Goal: Information Seeking & Learning: Compare options

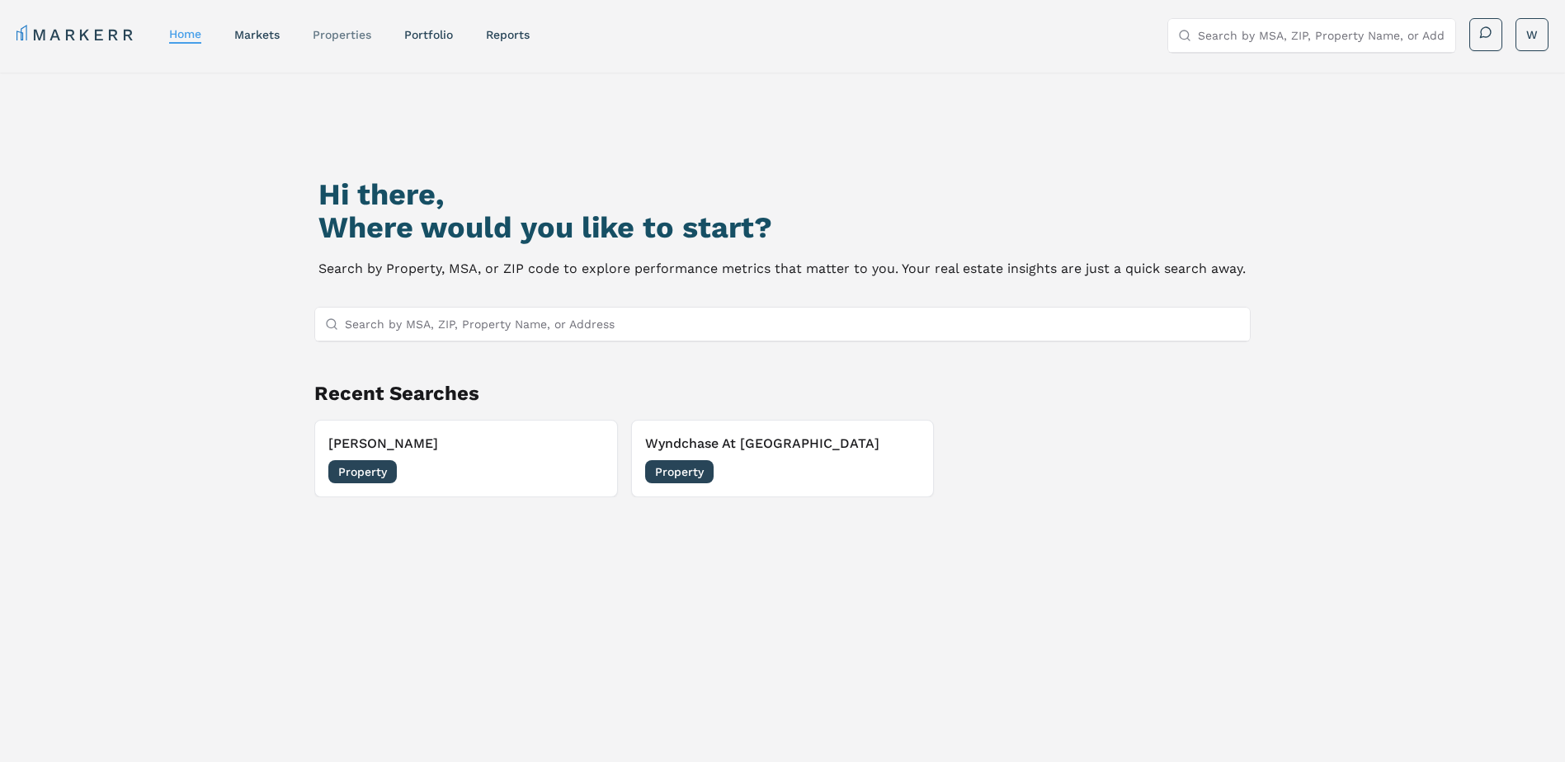
click at [346, 42] on div "properties" at bounding box center [342, 34] width 59 height 16
click at [346, 37] on link "properties" at bounding box center [342, 34] width 59 height 13
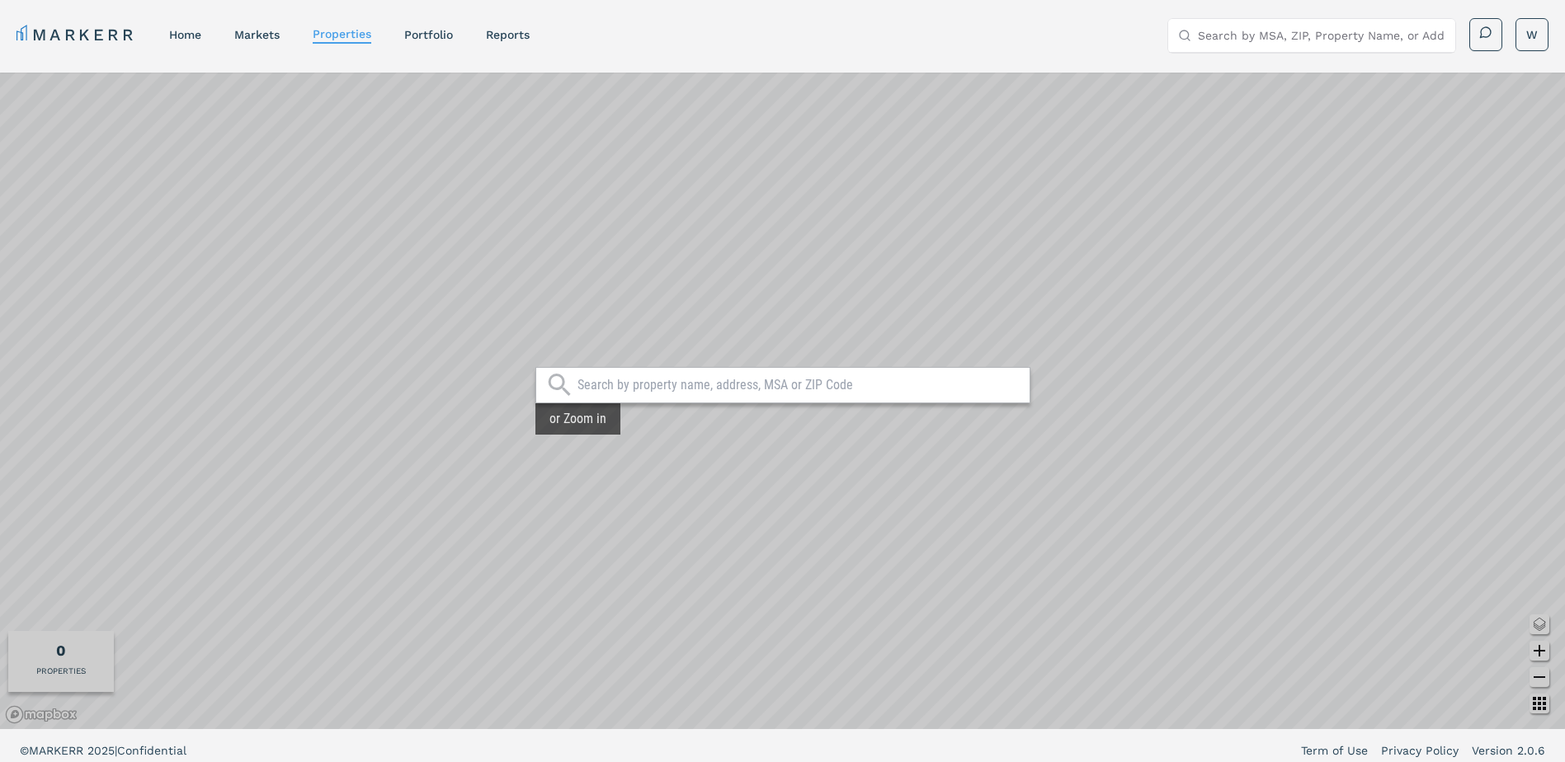
click at [671, 389] on input "text" at bounding box center [799, 385] width 444 height 16
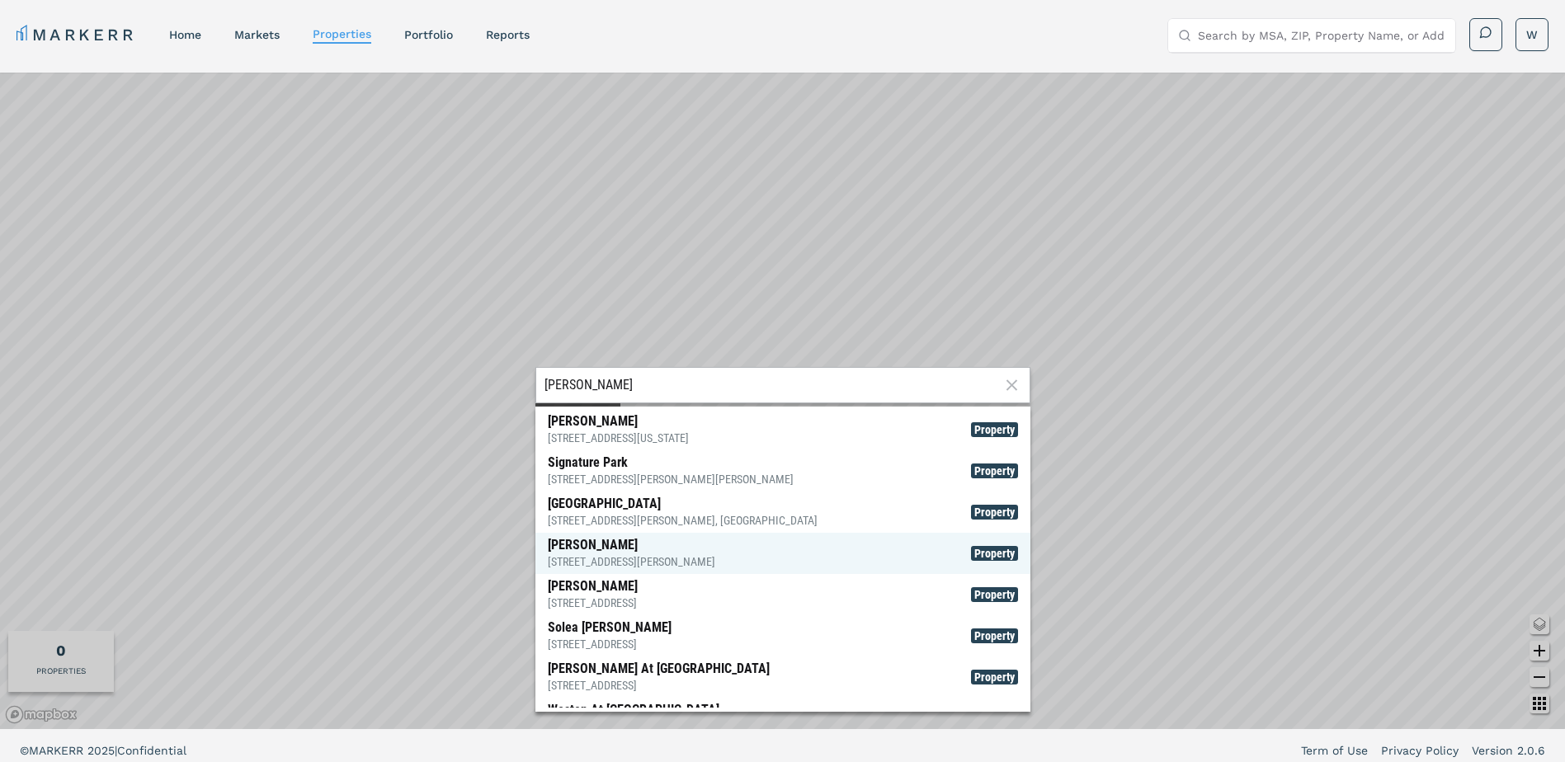
type input "[PERSON_NAME]"
click at [601, 547] on div "[PERSON_NAME] [STREET_ADDRESS][PERSON_NAME]" at bounding box center [631, 553] width 167 height 33
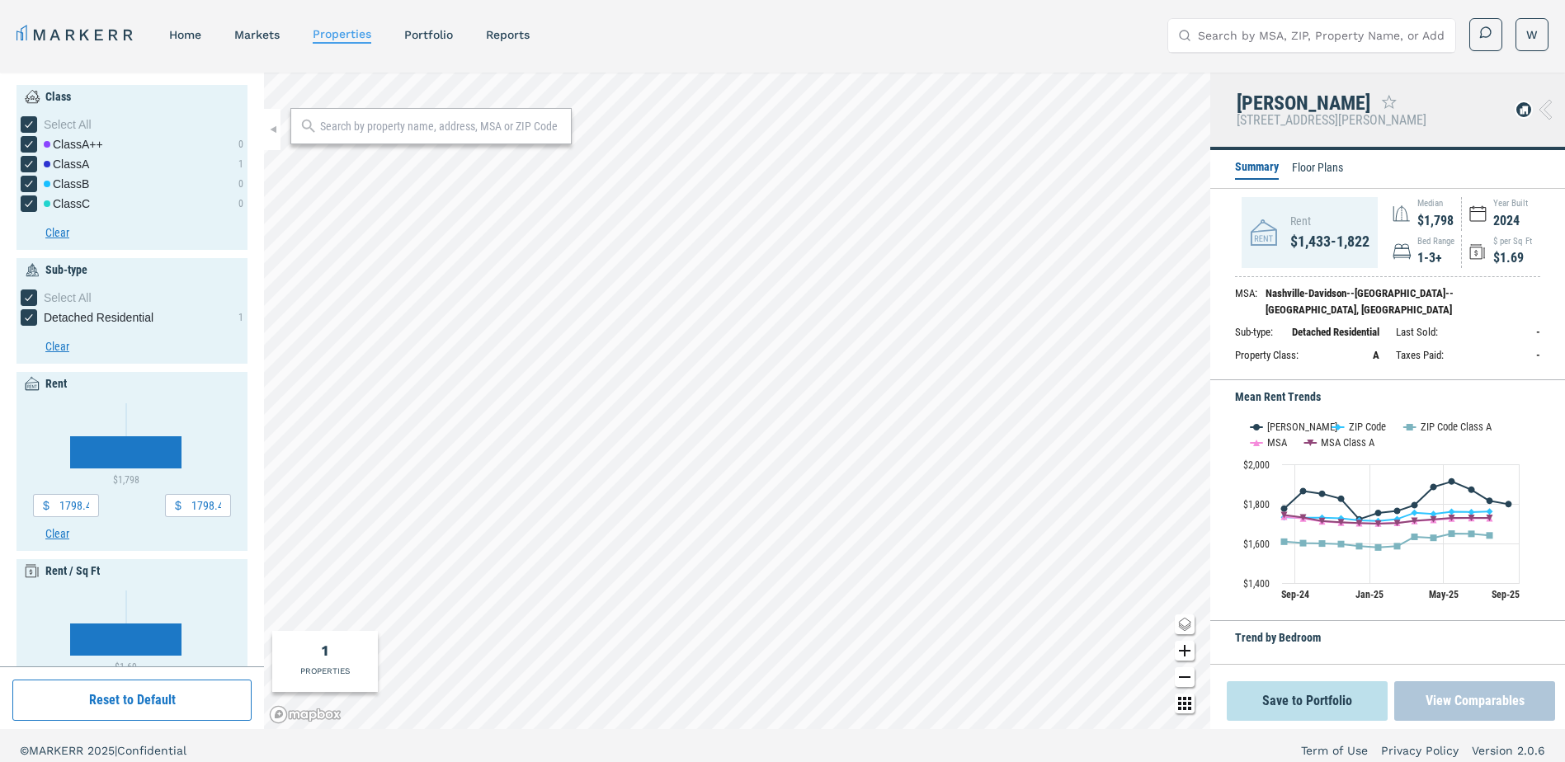
click at [1460, 698] on button "View Comparables" at bounding box center [1474, 701] width 161 height 40
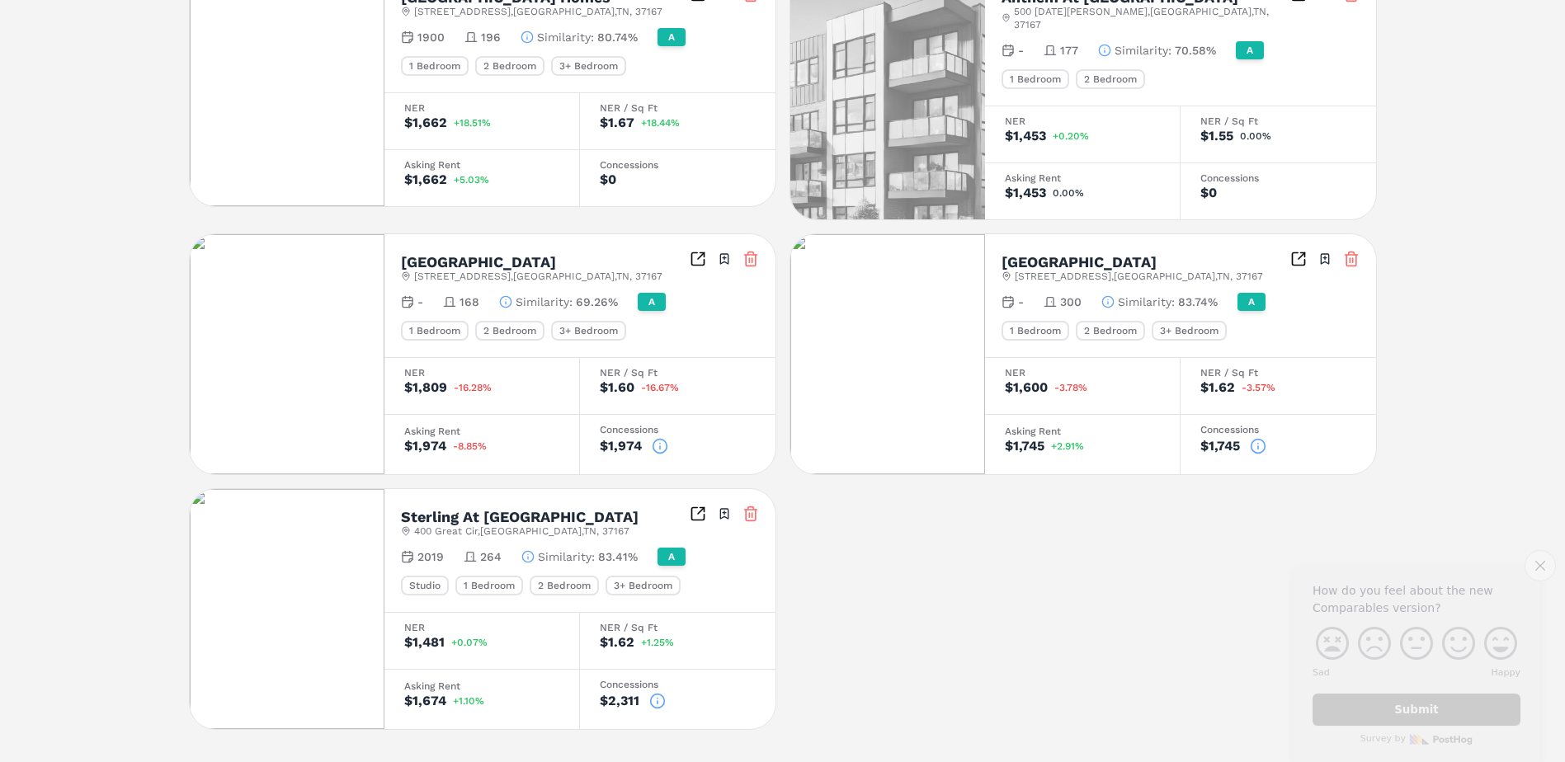
scroll to position [745, 0]
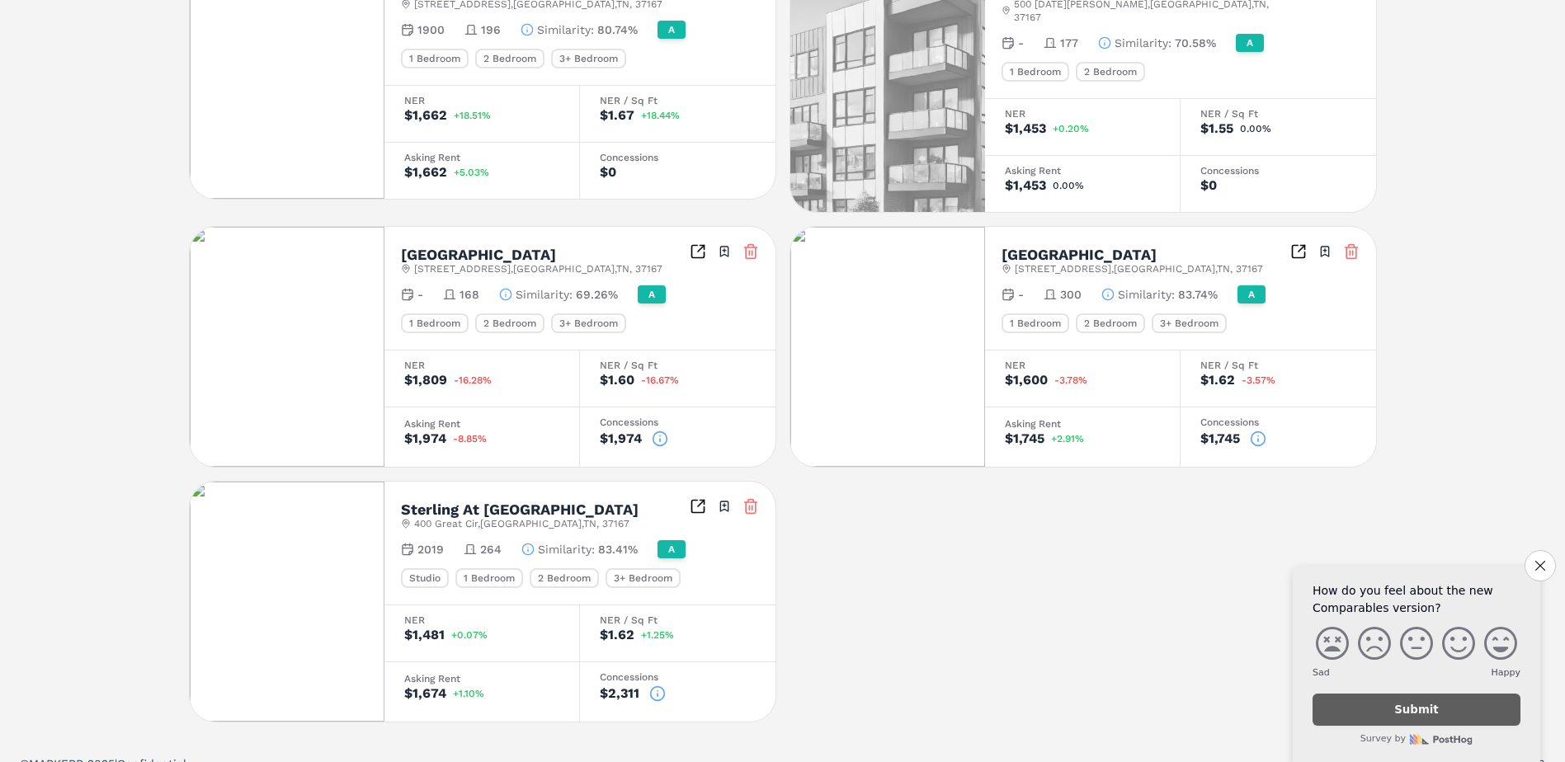
click at [657, 691] on icon at bounding box center [657, 691] width 0 height 0
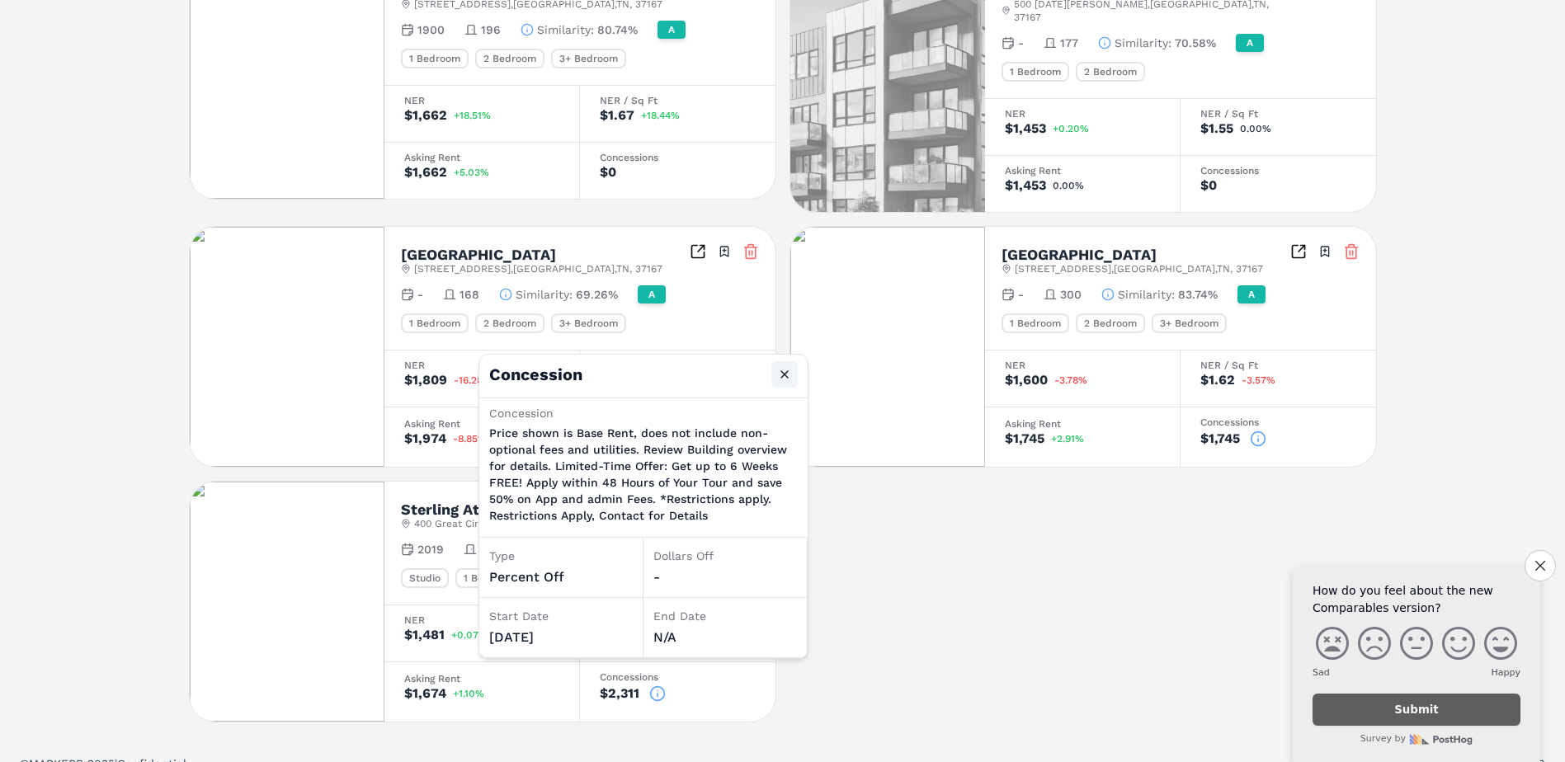
click at [783, 376] on button "Close" at bounding box center [784, 374] width 26 height 26
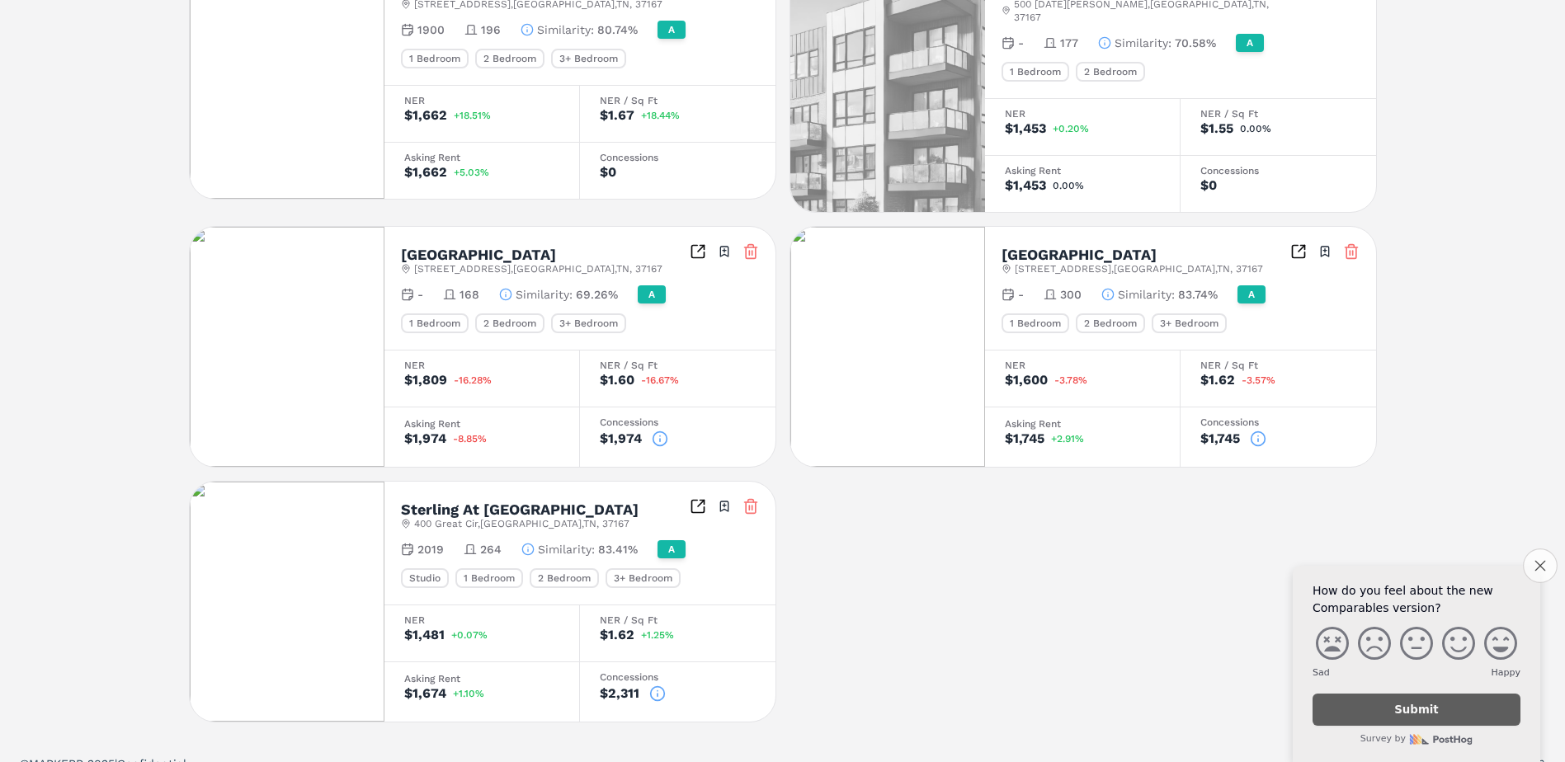
click at [1546, 569] on button "Close survey" at bounding box center [1540, 566] width 35 height 35
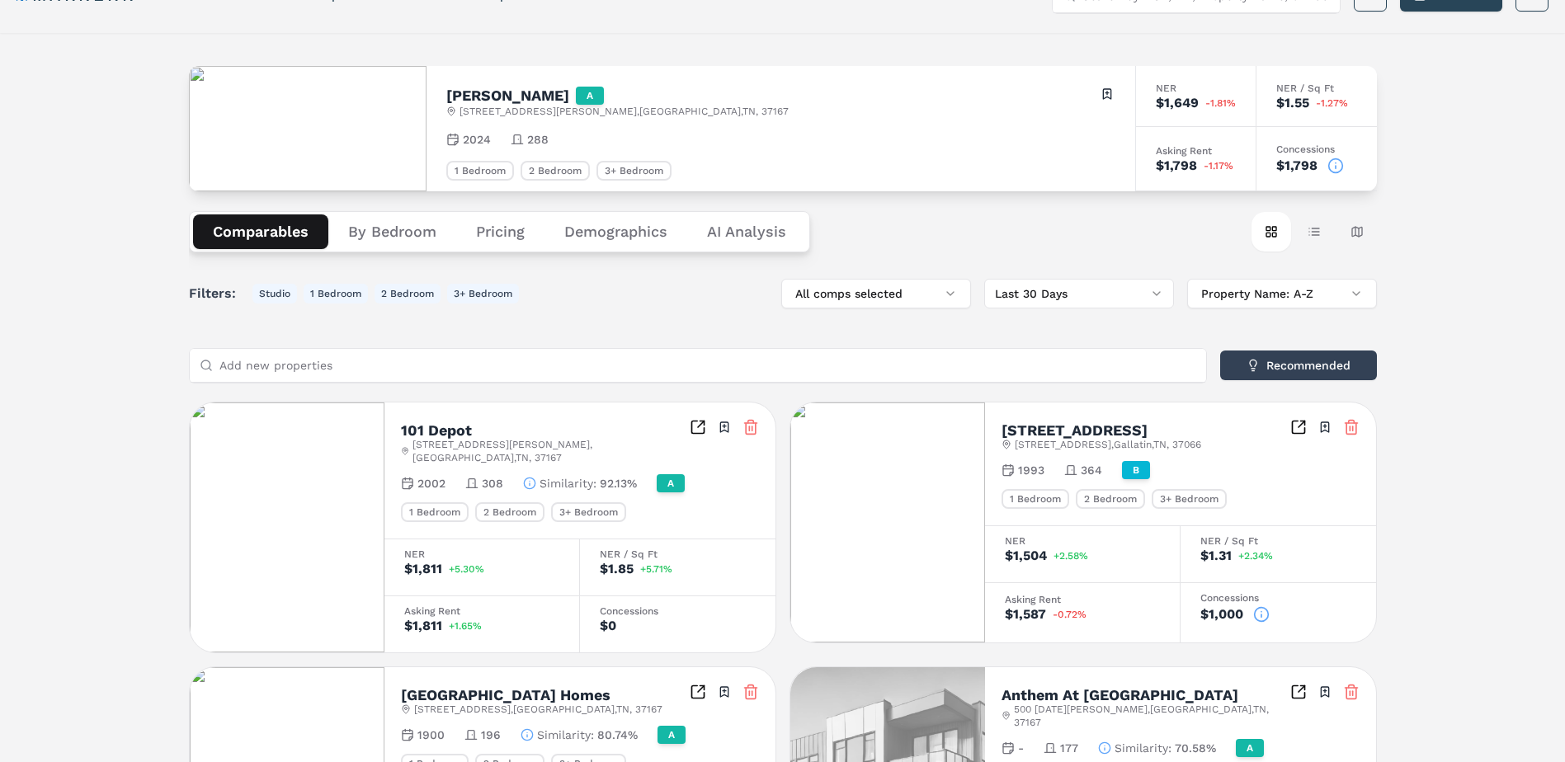
scroll to position [0, 0]
